Goal: Task Accomplishment & Management: Complete application form

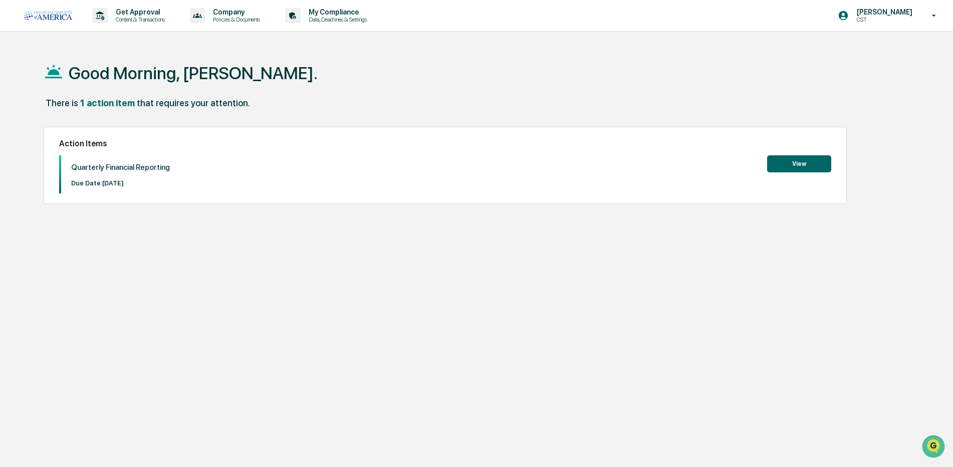
click at [811, 166] on button "View" at bounding box center [799, 163] width 64 height 17
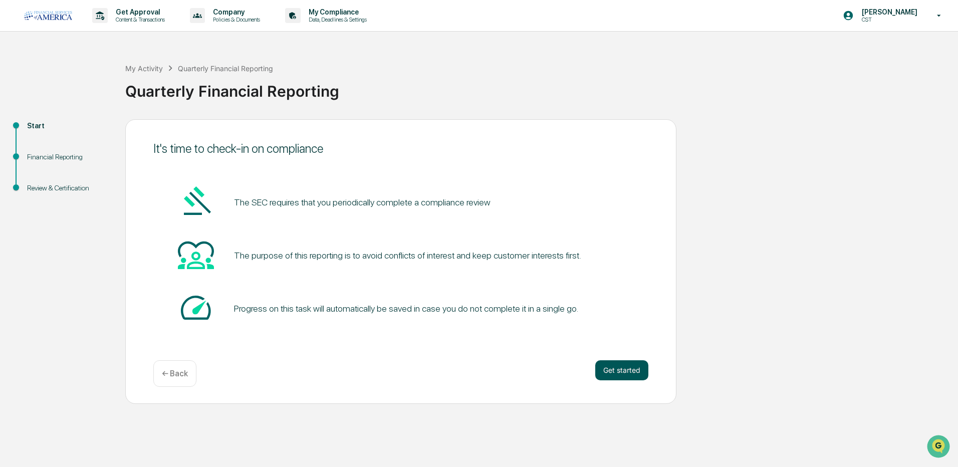
click at [626, 373] on button "Get started" at bounding box center [621, 370] width 53 height 20
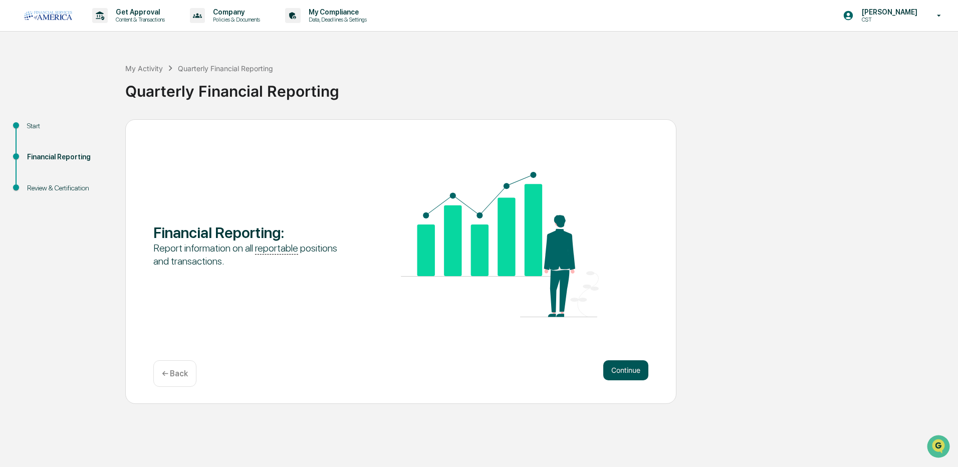
click at [628, 367] on button "Continue" at bounding box center [625, 370] width 45 height 20
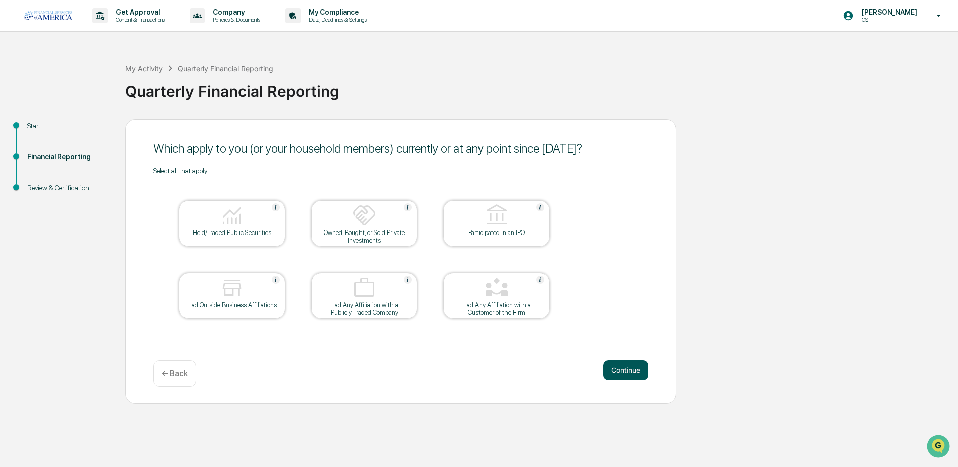
click at [635, 372] on button "Continue" at bounding box center [625, 370] width 45 height 20
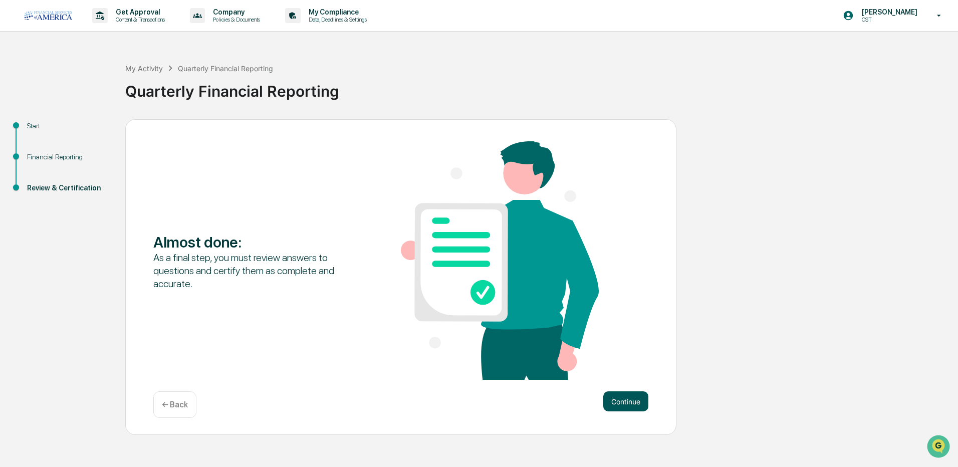
click at [642, 403] on button "Continue" at bounding box center [625, 401] width 45 height 20
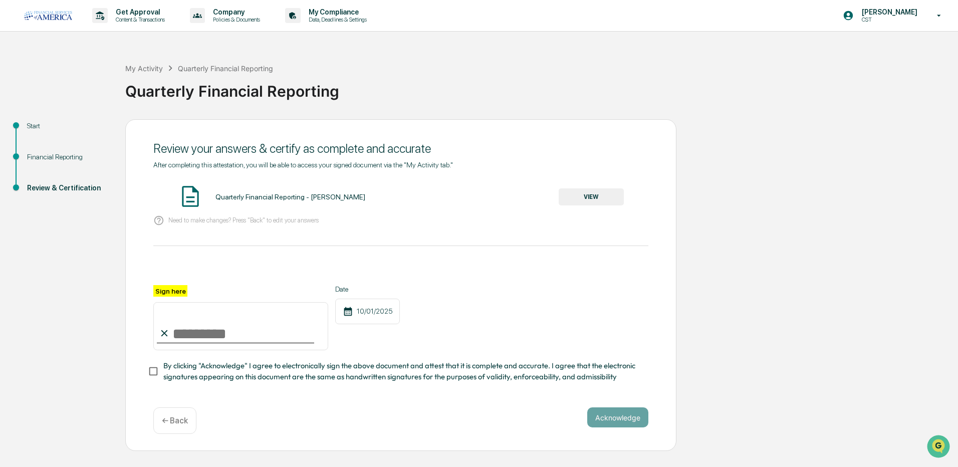
click at [603, 194] on button "VIEW" at bounding box center [591, 196] width 65 height 17
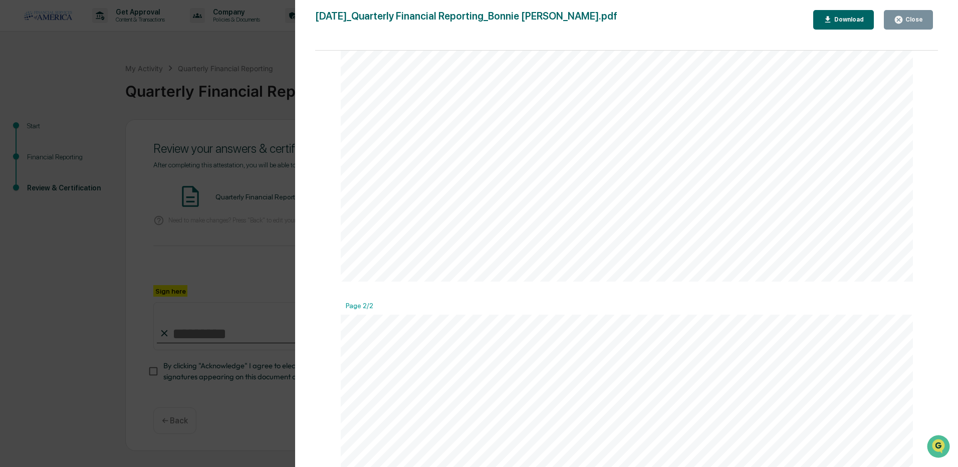
scroll to position [551, 0]
click at [914, 21] on div "Close" at bounding box center [913, 19] width 20 height 7
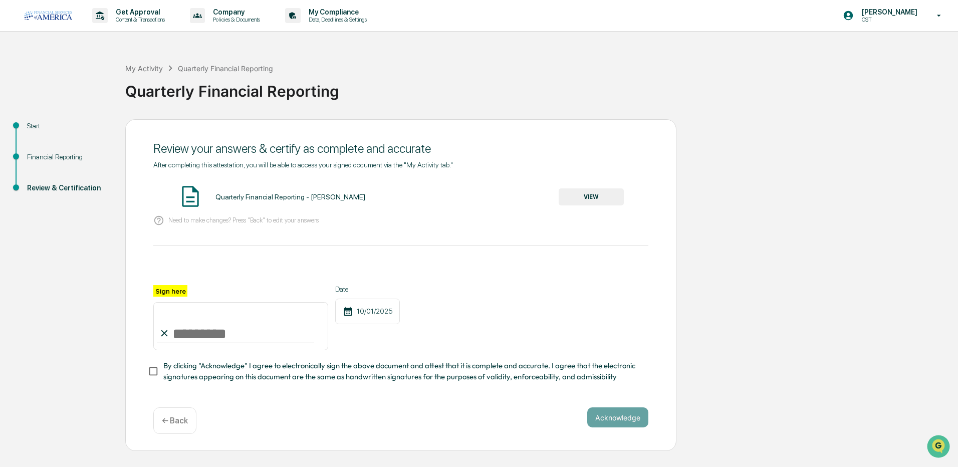
click at [195, 330] on input "Sign here" at bounding box center [240, 326] width 175 height 48
click at [179, 290] on label "Sign here" at bounding box center [170, 291] width 34 height 12
click at [179, 302] on input "Sign here" at bounding box center [240, 326] width 175 height 48
click at [206, 336] on input "Sign here" at bounding box center [240, 326] width 175 height 48
type input "*"
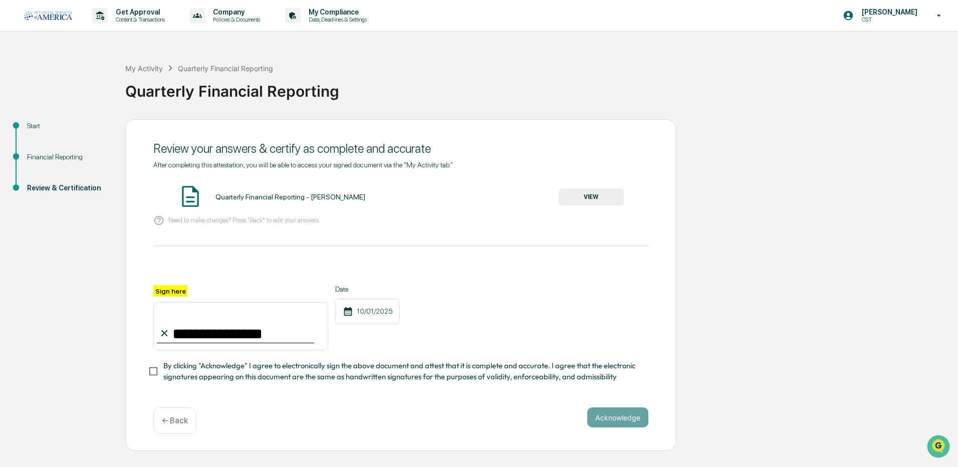
type input "**********"
click at [163, 289] on label "Sign here" at bounding box center [170, 291] width 34 height 12
click at [163, 302] on input "**********" at bounding box center [240, 326] width 175 height 48
click at [178, 293] on label "Sign here" at bounding box center [170, 291] width 34 height 12
click at [178, 302] on input "**********" at bounding box center [240, 326] width 175 height 48
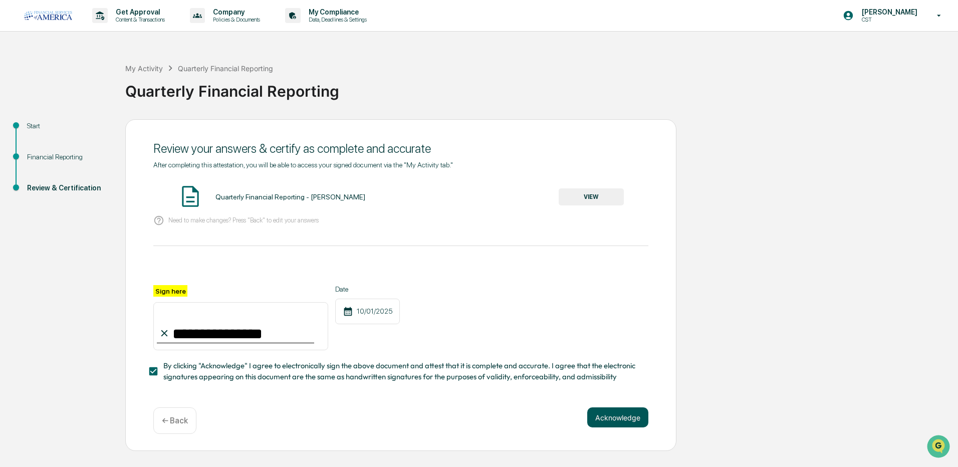
click at [629, 425] on button "Acknowledge" at bounding box center [617, 417] width 61 height 20
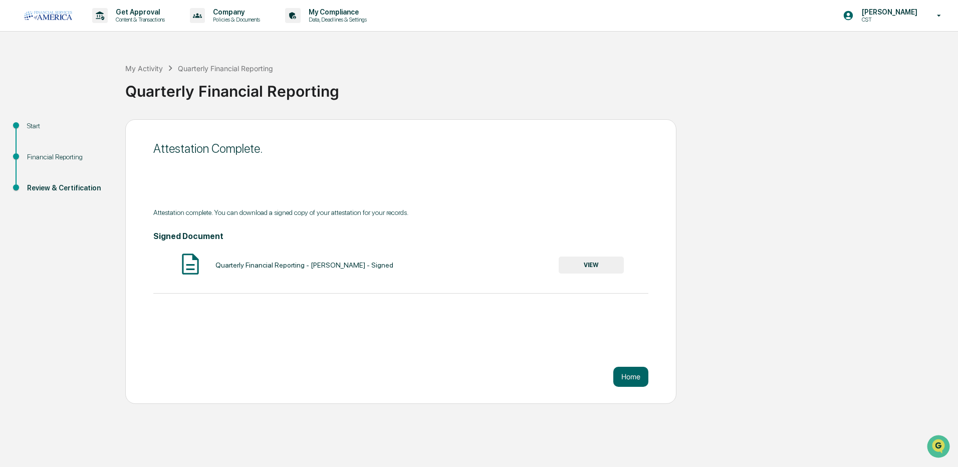
click at [577, 264] on button "VIEW" at bounding box center [591, 265] width 65 height 17
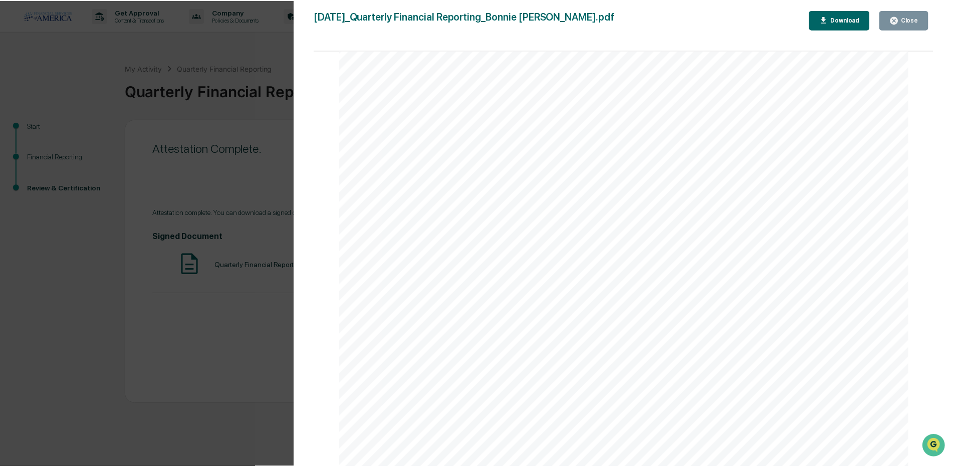
scroll to position [952, 0]
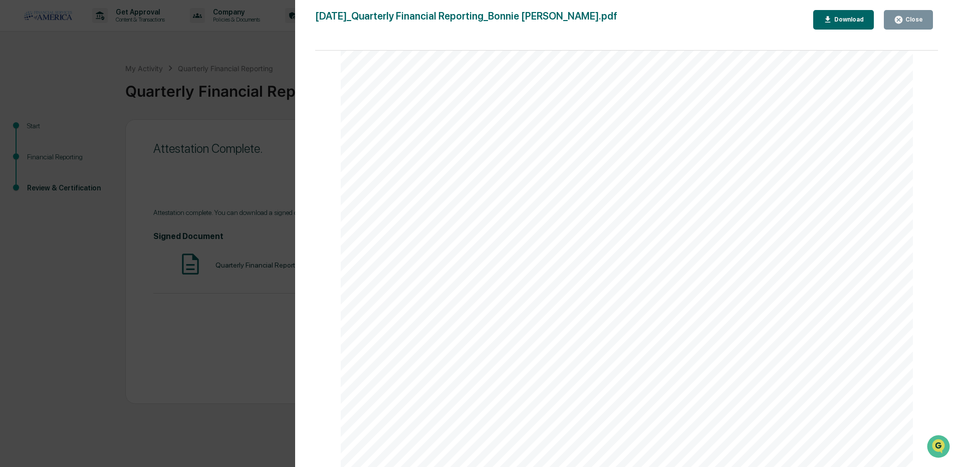
click at [919, 17] on div "Close" at bounding box center [913, 19] width 20 height 7
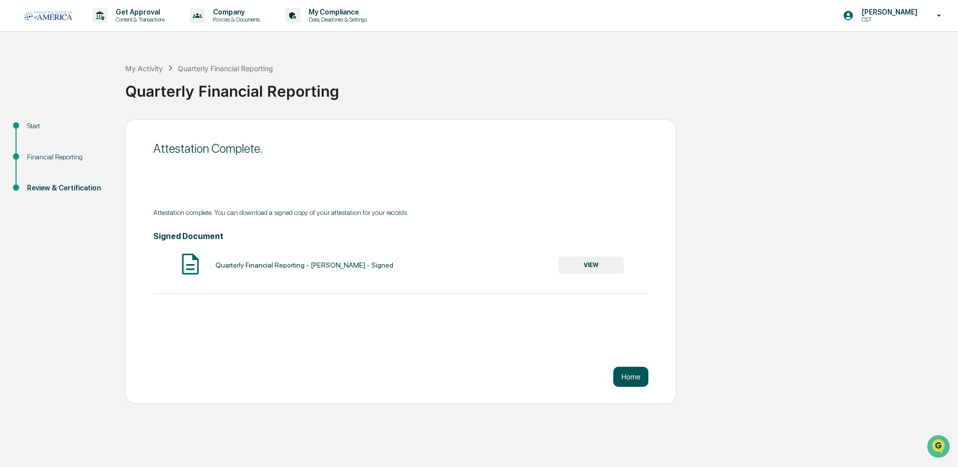
click at [639, 381] on button "Home" at bounding box center [630, 377] width 35 height 20
